Goal: Task Accomplishment & Management: Use online tool/utility

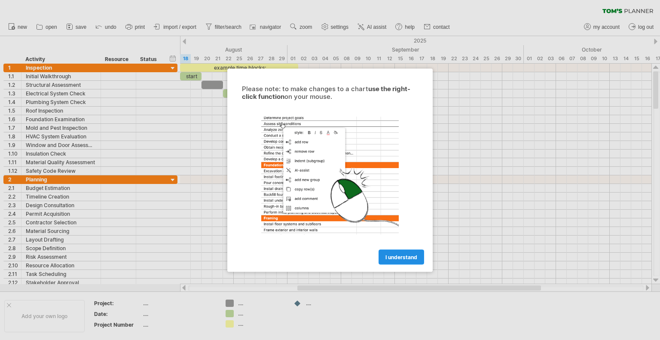
click at [395, 256] on span "I understand" at bounding box center [401, 257] width 32 height 6
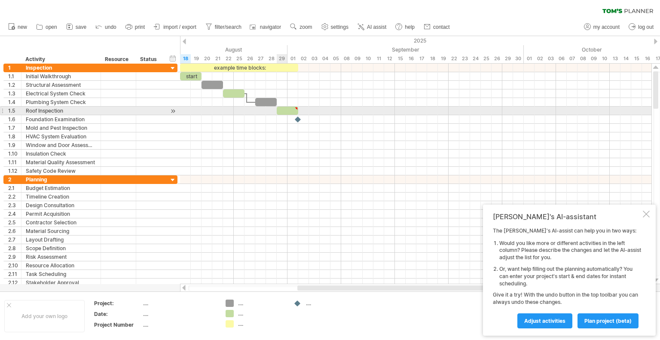
type textarea "**********"
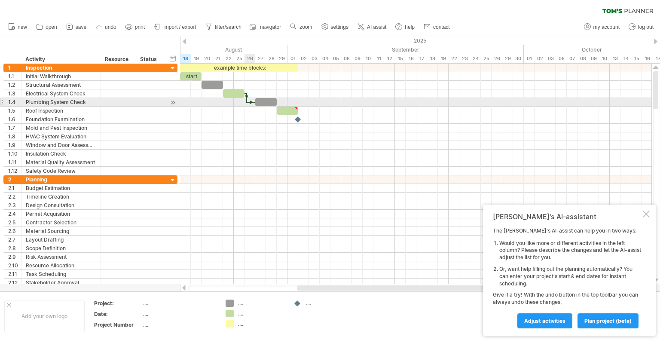
click at [251, 101] on div at bounding box center [251, 102] width 8 height 3
click at [172, 99] on div at bounding box center [173, 102] width 8 height 9
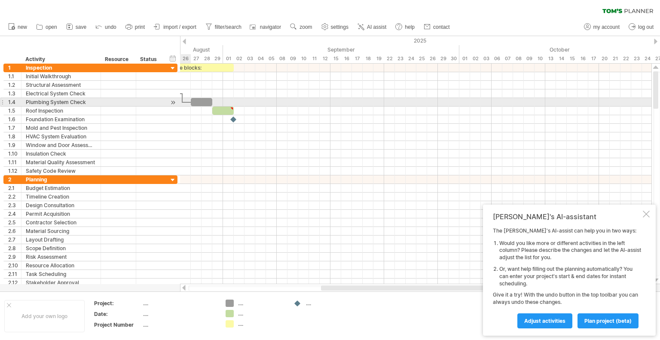
click at [172, 99] on div at bounding box center [173, 102] width 8 height 9
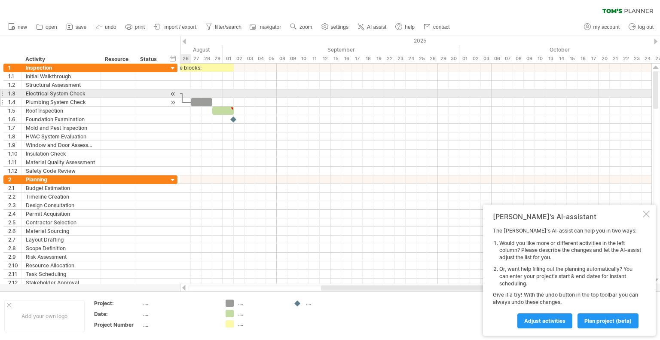
click at [174, 98] on div at bounding box center [173, 102] width 8 height 9
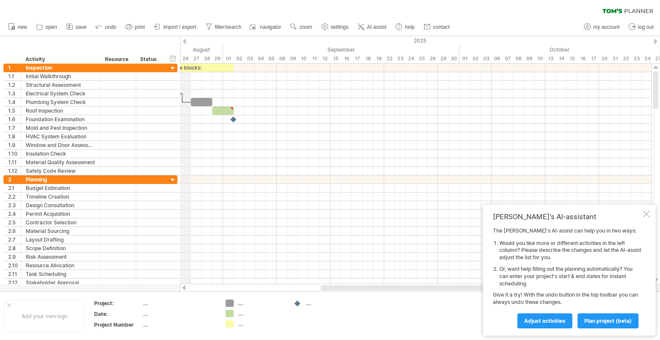
click at [184, 37] on div "2025" at bounding box center [309, 40] width 1719 height 9
click at [186, 39] on div at bounding box center [184, 42] width 3 height 6
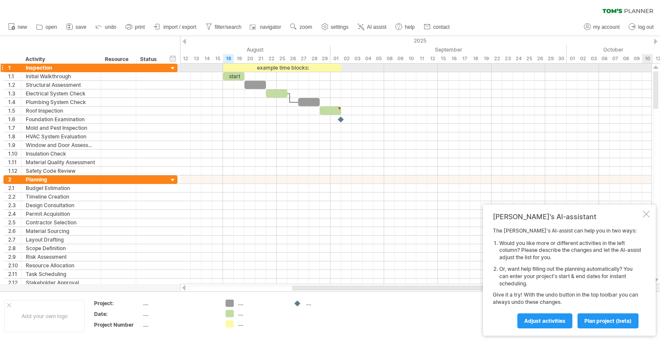
drag, startPoint x: 655, startPoint y: 101, endPoint x: 655, endPoint y: 72, distance: 28.8
click at [655, 72] on div at bounding box center [655, 89] width 5 height 37
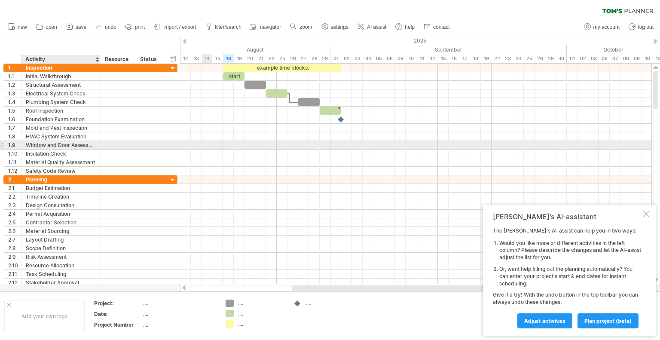
click at [99, 147] on div at bounding box center [100, 145] width 4 height 9
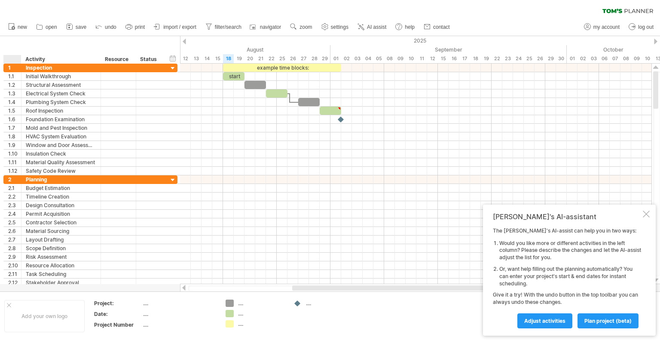
click at [14, 56] on div at bounding box center [14, 59] width 13 height 9
click at [53, 58] on div "Activity" at bounding box center [60, 59] width 70 height 9
click at [88, 60] on input "********" at bounding box center [60, 59] width 70 height 9
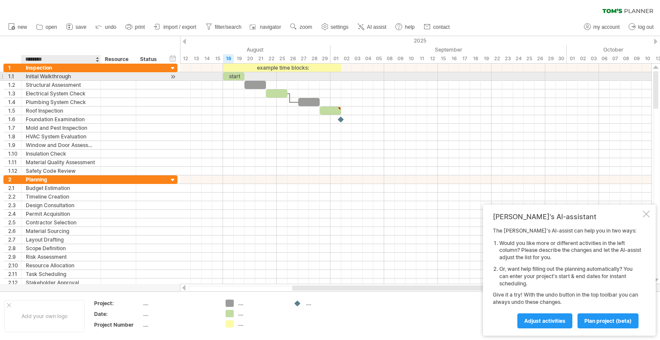
click at [63, 73] on div "Initial Walkthrough" at bounding box center [61, 76] width 70 height 8
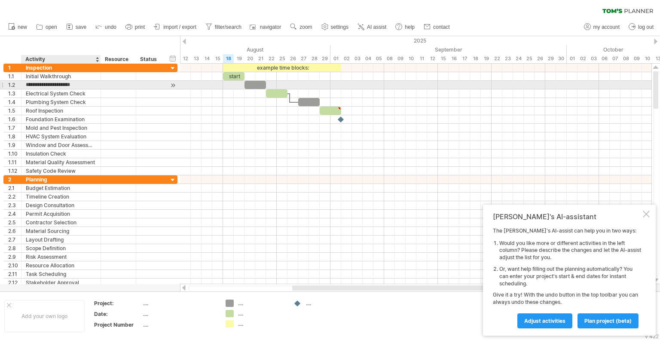
click at [66, 82] on input "**********" at bounding box center [61, 85] width 70 height 8
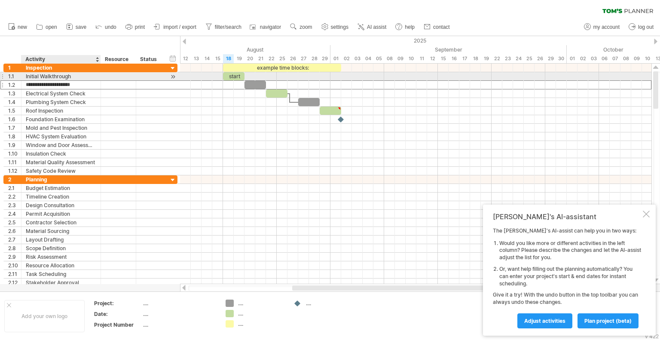
click at [65, 74] on div "Initial Walkthrough" at bounding box center [61, 76] width 70 height 8
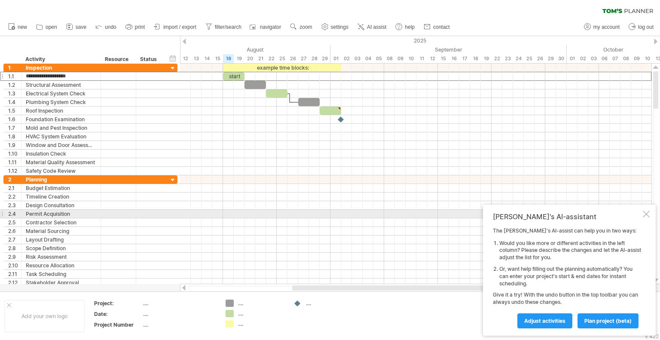
click at [648, 211] on div at bounding box center [646, 214] width 7 height 7
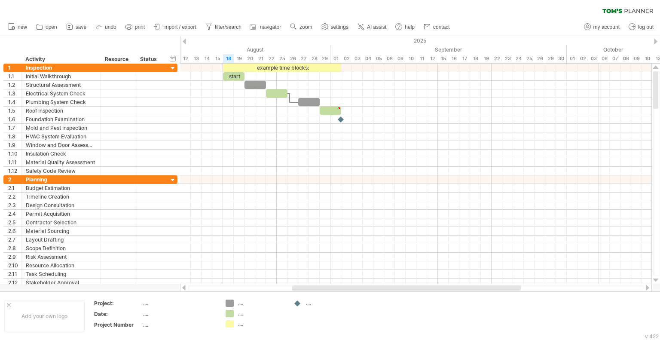
drag, startPoint x: 654, startPoint y: 95, endPoint x: 655, endPoint y: 60, distance: 34.8
click at [655, 60] on div "Trying to reach [DOMAIN_NAME] Connected again... 0% clear filter new 1" at bounding box center [330, 170] width 660 height 340
click at [169, 25] on span "import / export" at bounding box center [179, 27] width 33 height 6
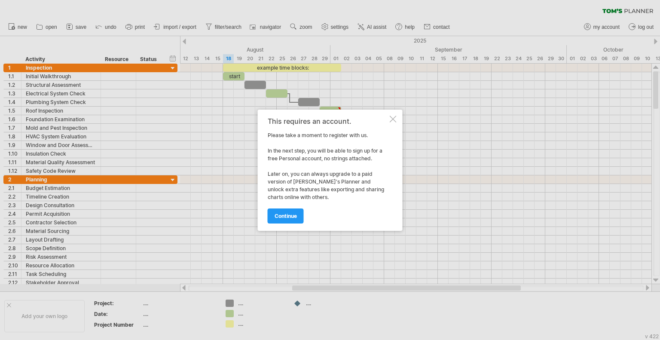
click at [390, 116] on div at bounding box center [393, 119] width 7 height 7
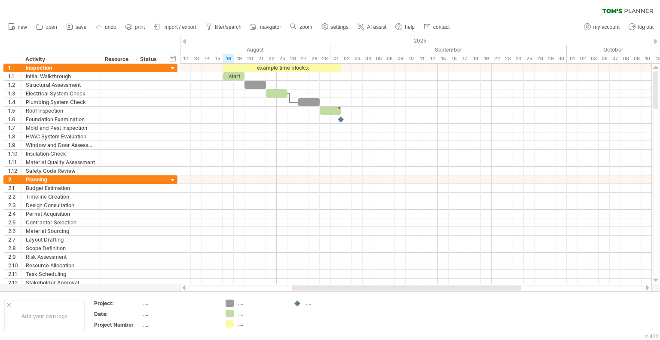
drag, startPoint x: 655, startPoint y: 101, endPoint x: 658, endPoint y: 51, distance: 50.0
click at [658, 51] on div "Trying to reach [DOMAIN_NAME] Connected again... 0% clear filter new 1" at bounding box center [330, 170] width 660 height 340
click at [97, 59] on div at bounding box center [96, 59] width 3 height 9
click at [75, 58] on div "Activity" at bounding box center [60, 59] width 70 height 9
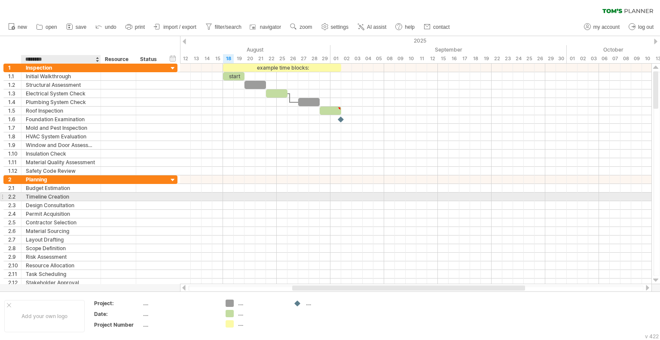
drag, startPoint x: 58, startPoint y: 58, endPoint x: 59, endPoint y: 197, distance: 139.6
click at [59, 197] on div "Trying to reach [DOMAIN_NAME] Connected again... 0% clear filter new 1" at bounding box center [330, 170] width 660 height 340
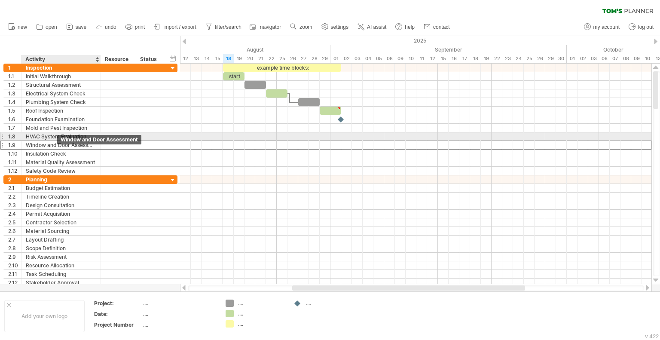
click at [56, 141] on div "Window and Door Assessment" at bounding box center [61, 145] width 70 height 8
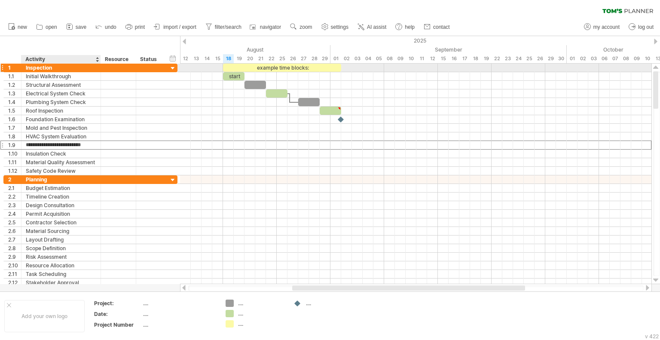
click at [55, 69] on div "Inspection" at bounding box center [61, 68] width 70 height 8
drag, startPoint x: 656, startPoint y: 92, endPoint x: 658, endPoint y: 41, distance: 50.7
click at [658, 41] on div "Trying to reach [DOMAIN_NAME] Connected again... 0% clear filter new 1" at bounding box center [330, 170] width 660 height 340
click at [182, 25] on span "import / export" at bounding box center [179, 27] width 33 height 6
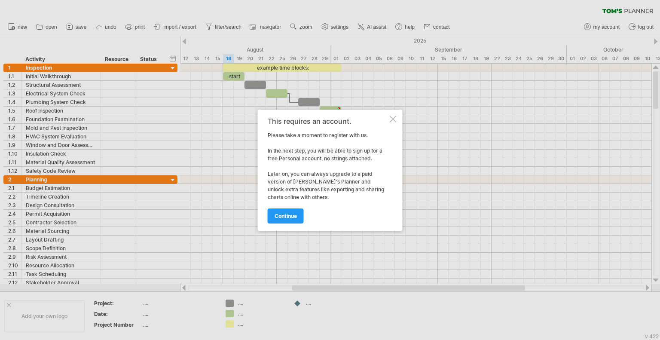
click at [394, 116] on div at bounding box center [393, 119] width 7 height 7
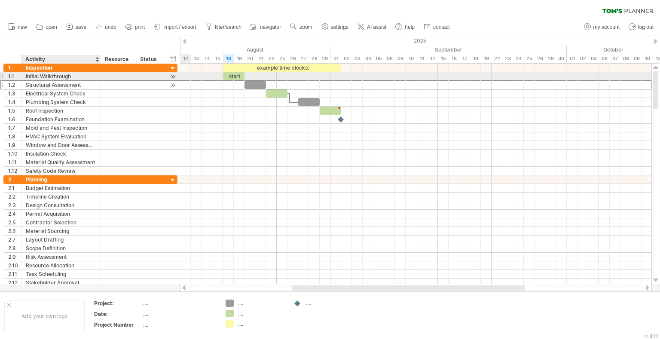
click at [62, 81] on div "Structural Assessment" at bounding box center [61, 85] width 70 height 8
click at [58, 75] on div "Initial Walkthrough" at bounding box center [61, 76] width 70 height 8
